Goal: Task Accomplishment & Management: Manage account settings

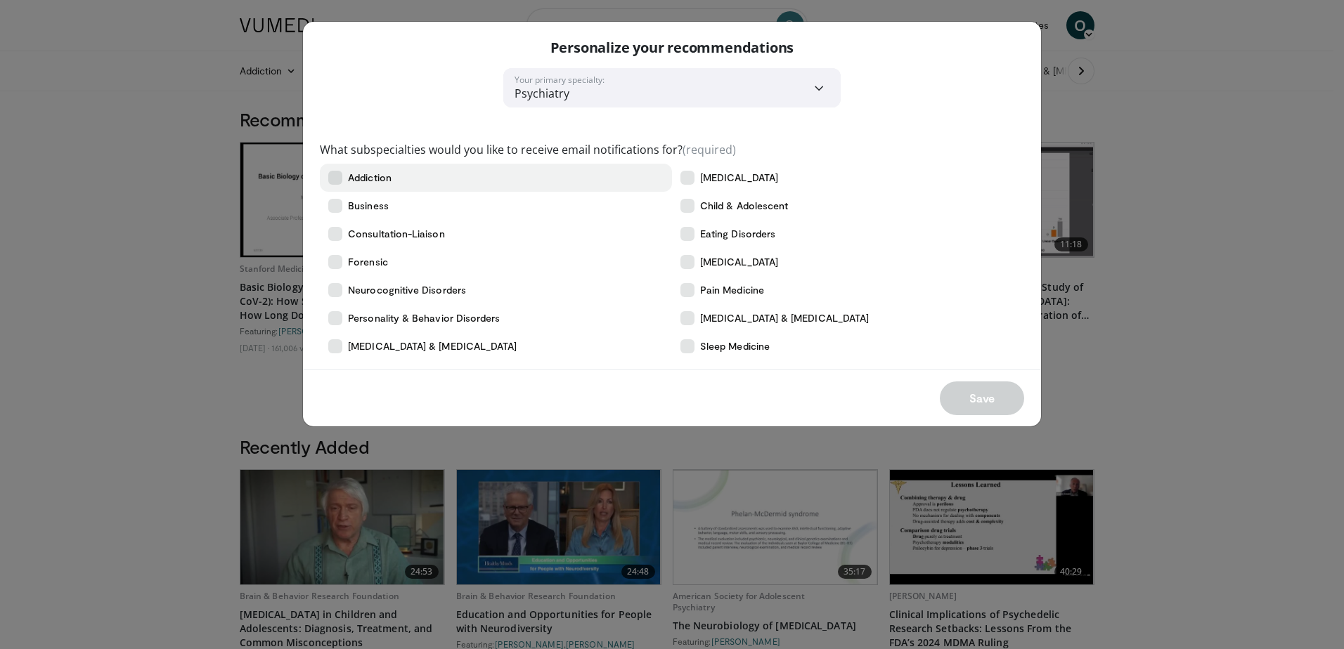
click at [380, 180] on span "Addiction" at bounding box center [370, 178] width 44 height 14
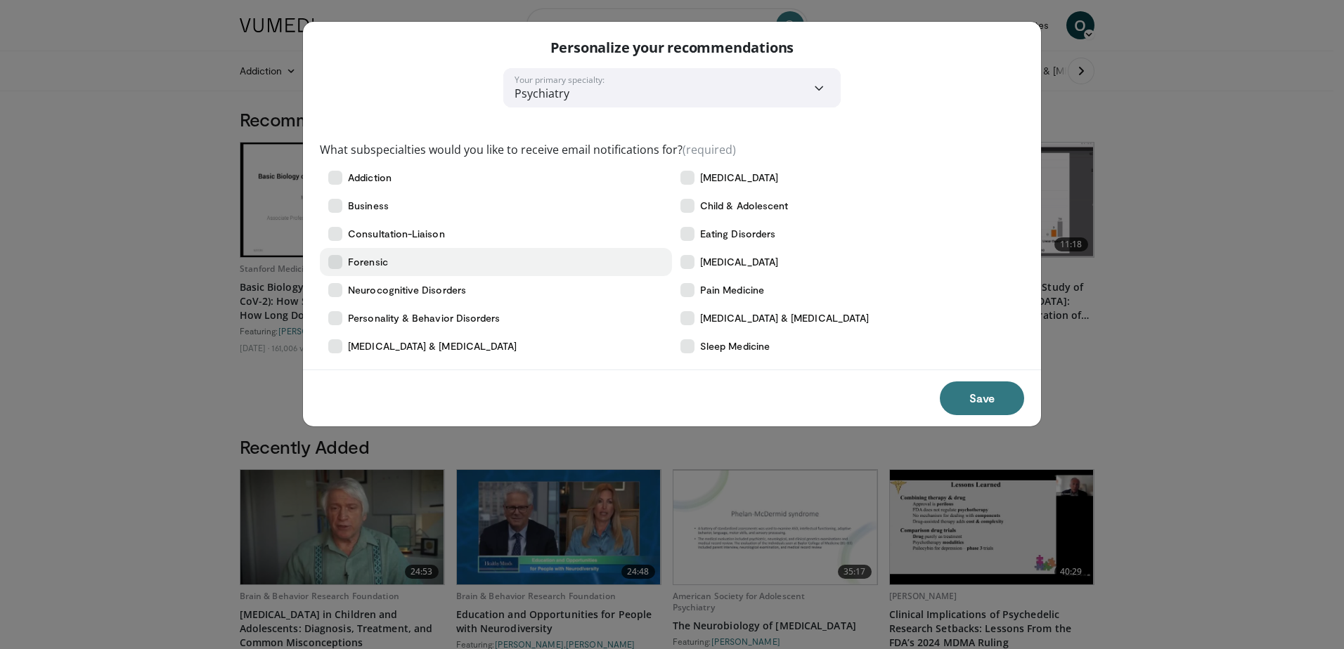
click at [376, 264] on span "Forensic" at bounding box center [368, 262] width 40 height 14
click at [400, 292] on span "Neurocognitive Disorders" at bounding box center [407, 290] width 118 height 14
click at [405, 318] on span "Personality & Behavior Disorders" at bounding box center [424, 318] width 152 height 14
click at [417, 240] on span "Consultation-Liaison" at bounding box center [396, 234] width 96 height 14
click at [412, 213] on label "Business" at bounding box center [496, 206] width 352 height 28
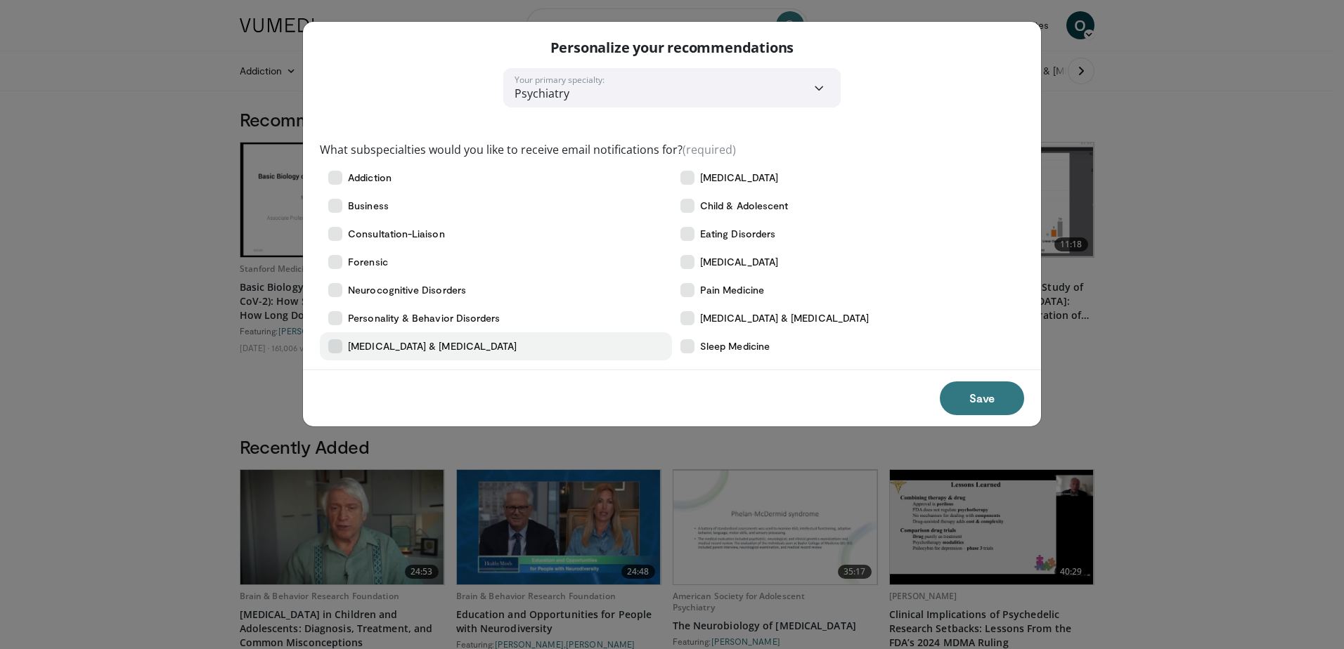
click at [448, 351] on span "[MEDICAL_DATA] & [MEDICAL_DATA]" at bounding box center [432, 346] width 169 height 14
click at [763, 356] on label "Sleep Medicine" at bounding box center [848, 346] width 352 height 28
click at [761, 328] on label "[MEDICAL_DATA] & [MEDICAL_DATA]" at bounding box center [848, 318] width 352 height 28
click at [760, 301] on label "Pain Medicine" at bounding box center [848, 290] width 352 height 28
click at [760, 278] on label "Pain Medicine" at bounding box center [848, 290] width 352 height 28
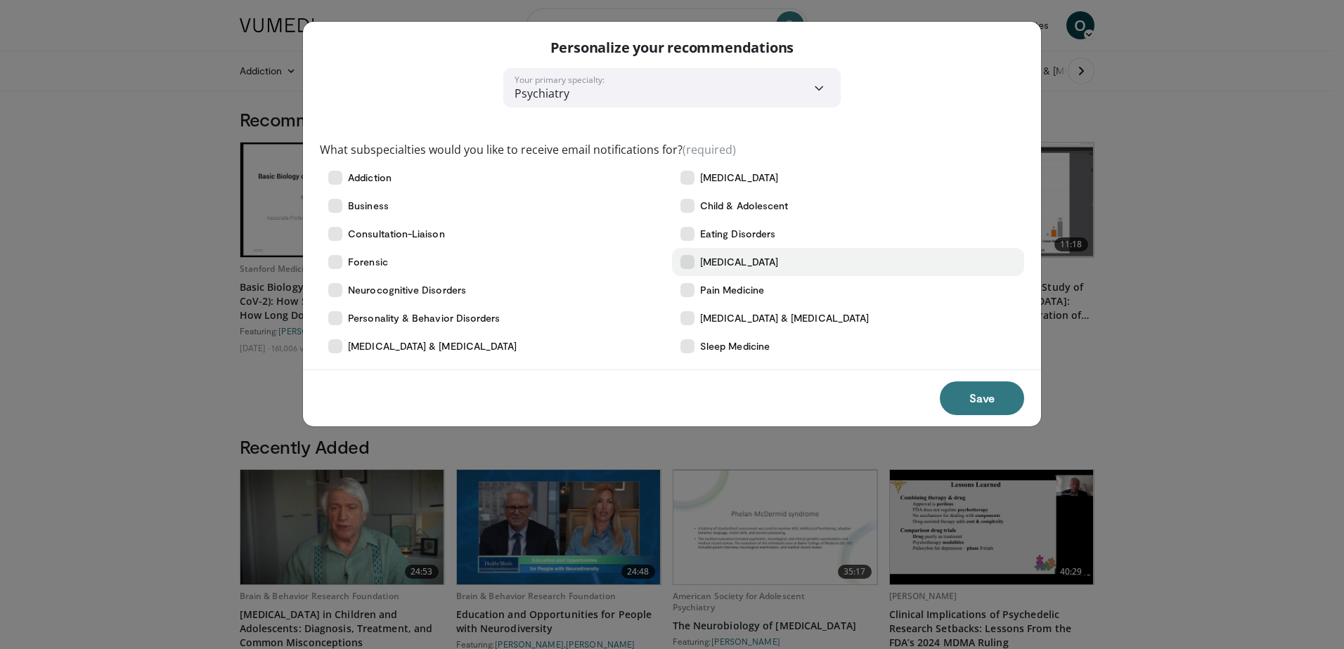
click at [762, 252] on label "[MEDICAL_DATA]" at bounding box center [848, 262] width 352 height 28
click at [759, 227] on span "Eating Disorders" at bounding box center [737, 234] width 75 height 14
drag, startPoint x: 757, startPoint y: 200, endPoint x: 760, endPoint y: 178, distance: 22.6
click at [757, 200] on span "Child & Adolescent" at bounding box center [744, 206] width 88 height 14
click at [760, 171] on span "[MEDICAL_DATA]" at bounding box center [739, 178] width 78 height 14
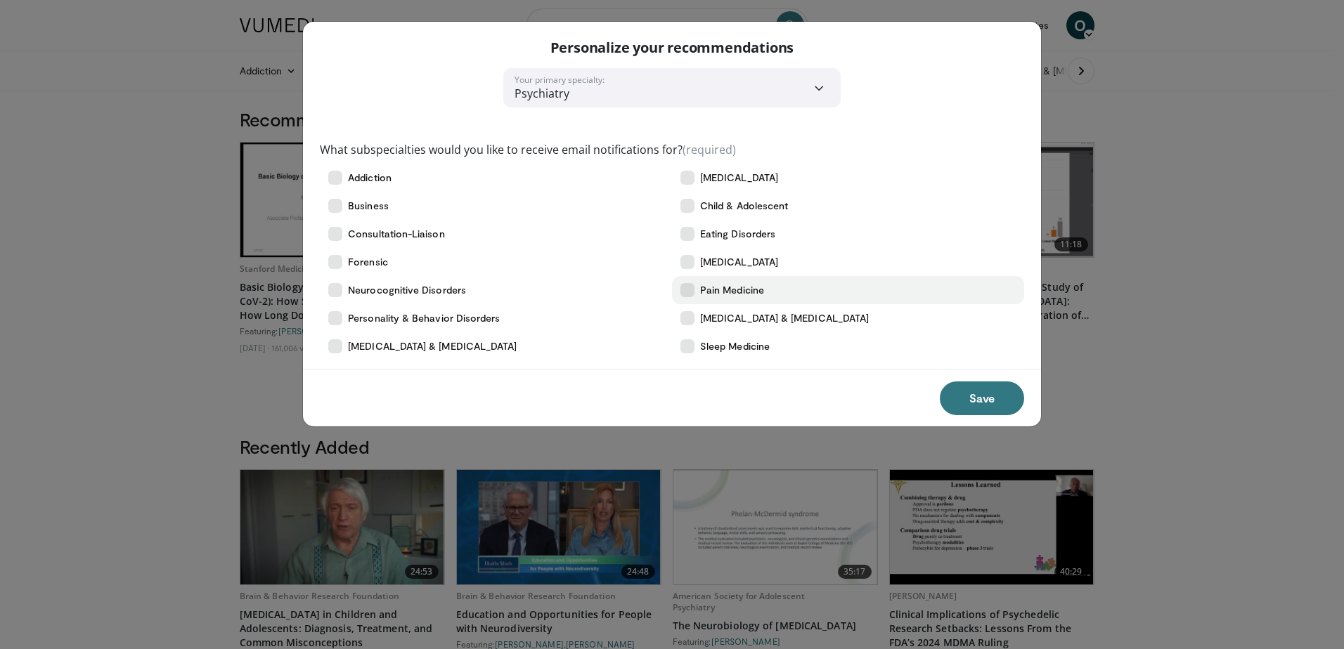
click at [728, 296] on span "Pain Medicine" at bounding box center [732, 290] width 64 height 14
click at [982, 397] on button "Save" at bounding box center [981, 399] width 84 height 34
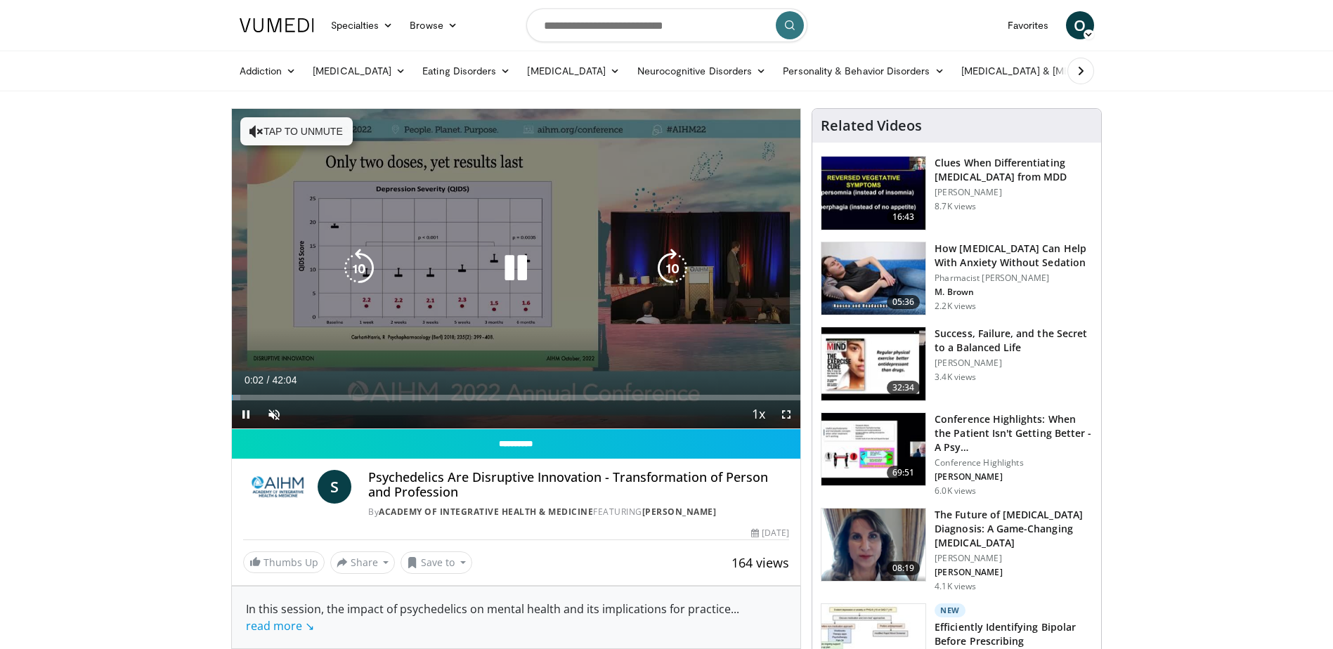
click at [512, 264] on icon "Video Player" at bounding box center [515, 268] width 39 height 39
